Goal: Task Accomplishment & Management: Manage account settings

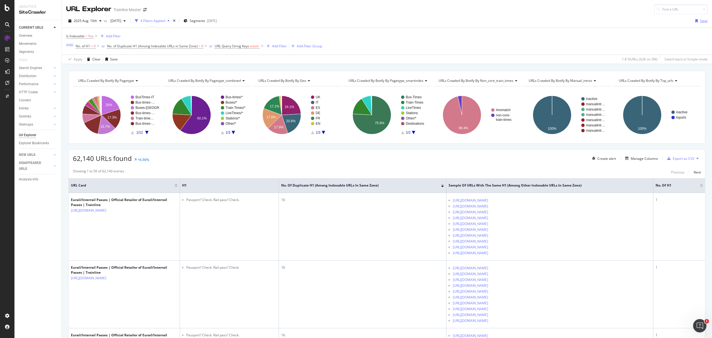
click at [701, 23] on div "Save" at bounding box center [705, 20] width 8 height 5
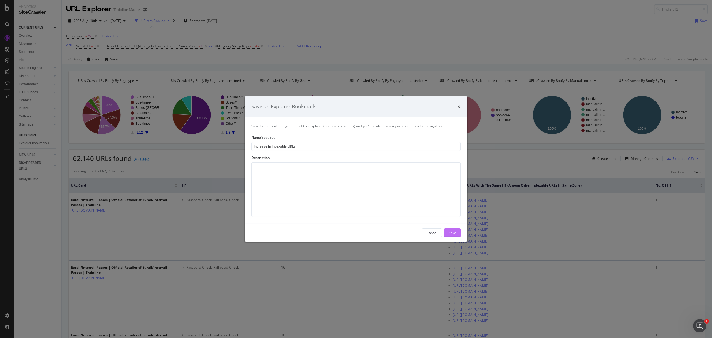
type input "Increase in Indexable URLs"
click at [446, 232] on button "Save" at bounding box center [452, 232] width 16 height 9
